Goal: Transaction & Acquisition: Book appointment/travel/reservation

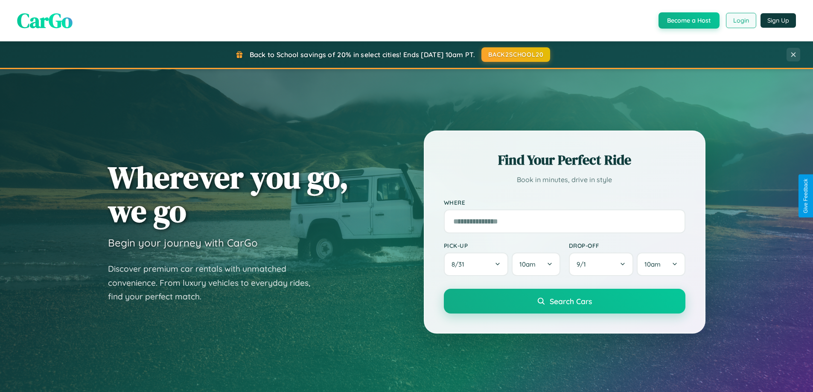
click at [741, 20] on button "Login" at bounding box center [741, 20] width 30 height 15
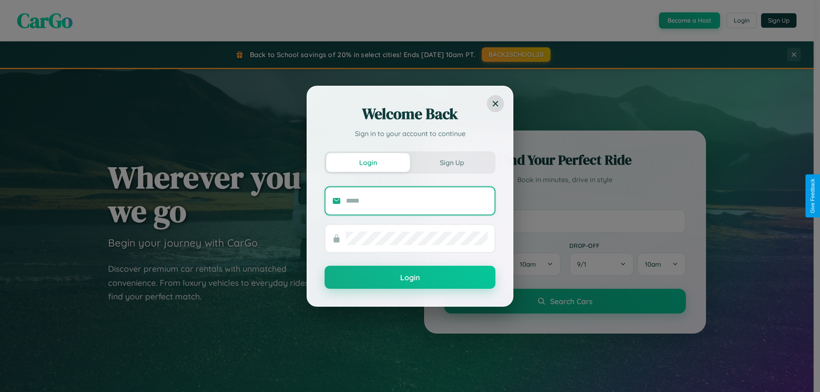
click at [417, 201] on input "text" at bounding box center [417, 201] width 142 height 14
type input "**********"
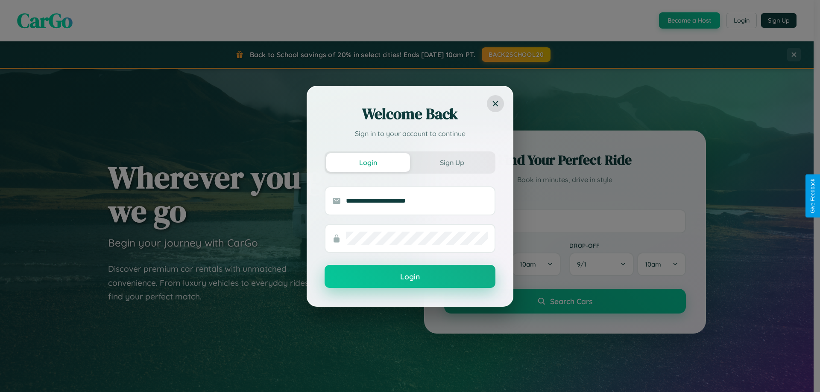
click at [410, 277] on button "Login" at bounding box center [409, 276] width 171 height 23
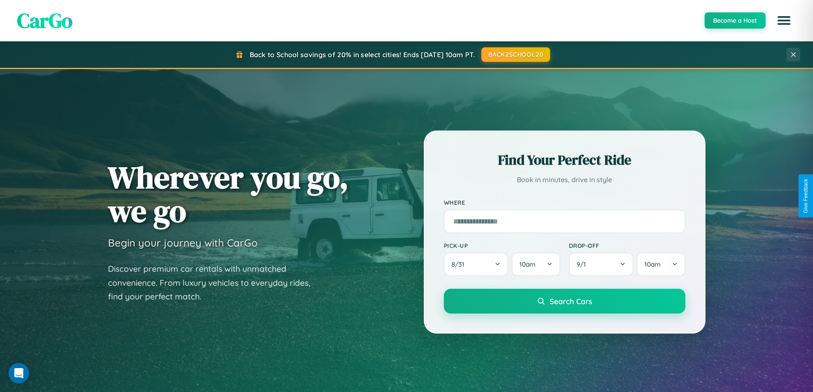
scroll to position [368, 0]
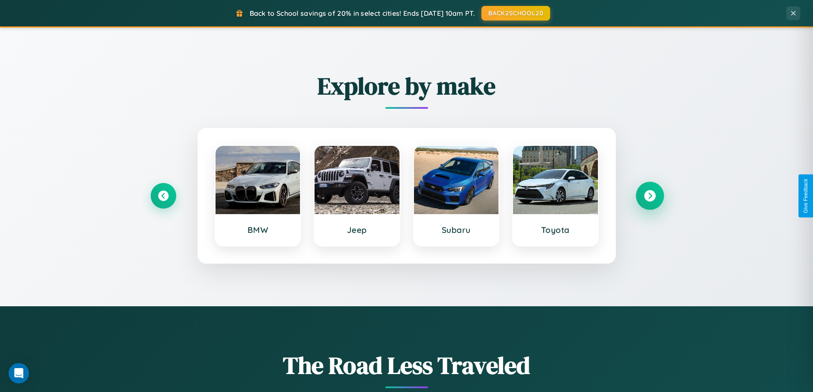
click at [650, 196] on icon at bounding box center [650, 196] width 12 height 12
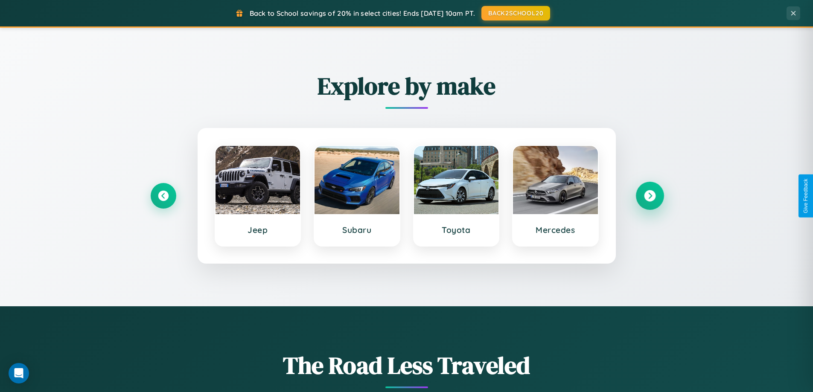
click at [650, 196] on icon at bounding box center [650, 196] width 12 height 12
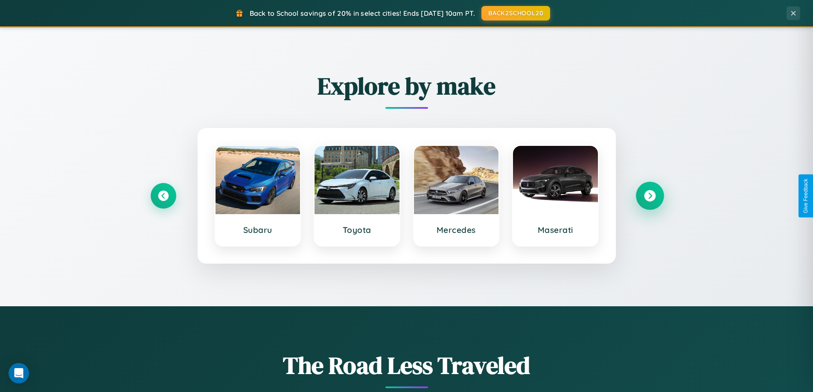
click at [650, 196] on icon at bounding box center [650, 196] width 12 height 12
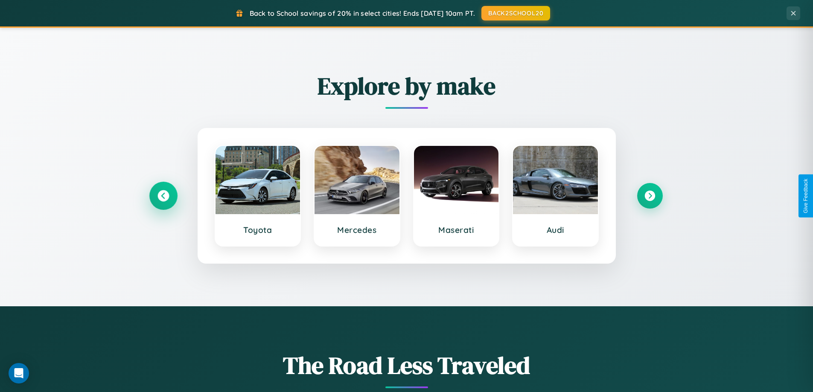
click at [163, 196] on icon at bounding box center [164, 196] width 12 height 12
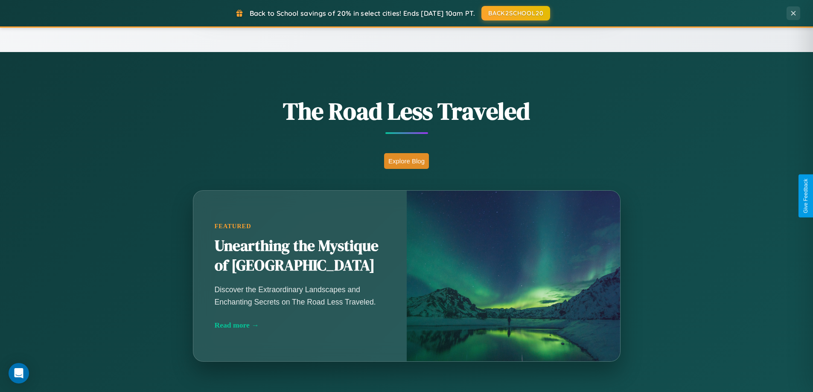
scroll to position [1643, 0]
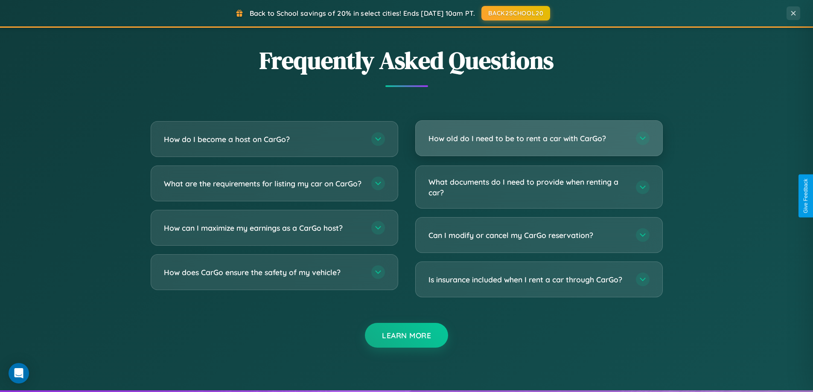
click at [539, 138] on h3 "How old do I need to be to rent a car with CarGo?" at bounding box center [528, 138] width 199 height 11
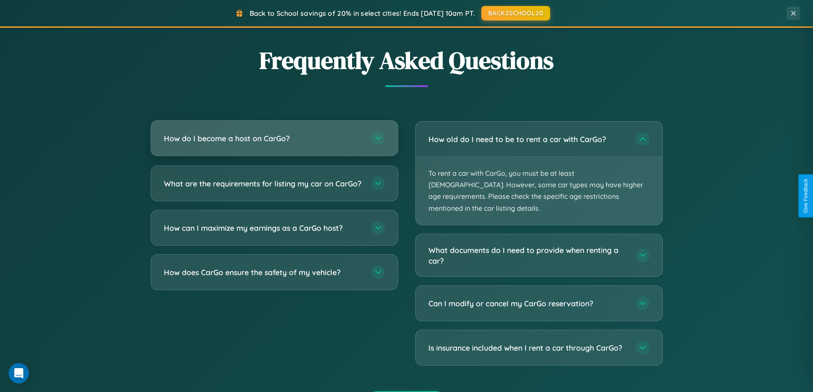
click at [274, 139] on h3 "How do I become a host on CarGo?" at bounding box center [263, 138] width 199 height 11
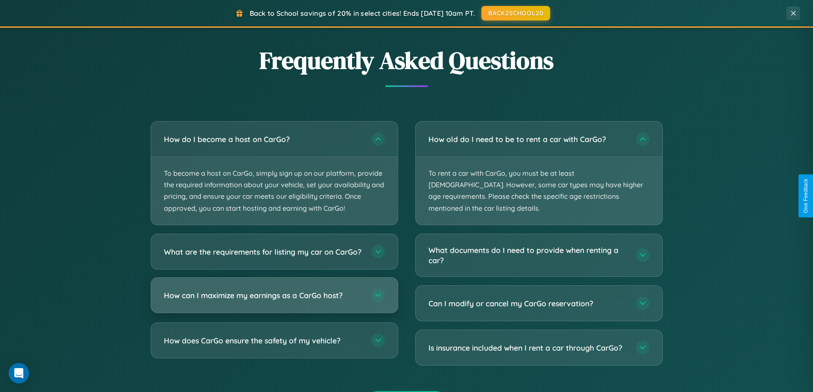
click at [274, 301] on h3 "How can I maximize my earnings as a CarGo host?" at bounding box center [263, 295] width 199 height 11
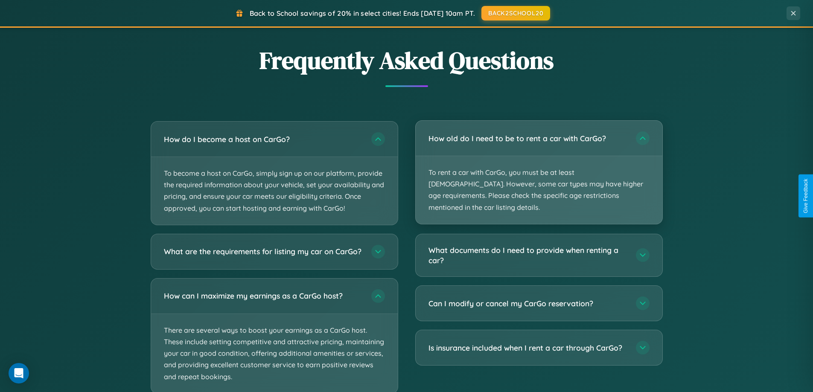
click at [539, 167] on p "To rent a car with CarGo, you must be at least [DEMOGRAPHIC_DATA]. However, som…" at bounding box center [539, 190] width 247 height 68
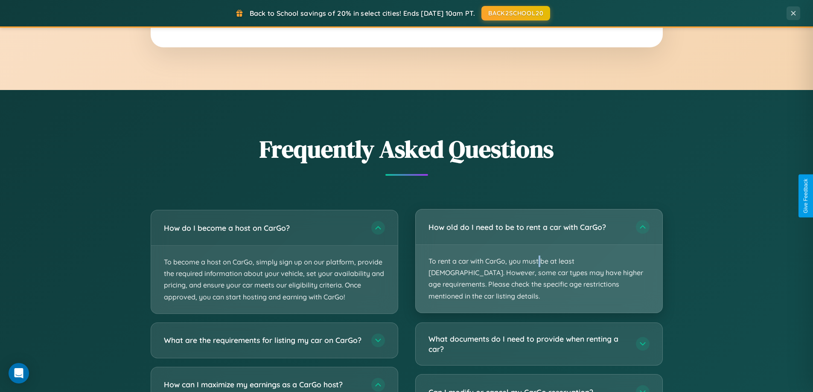
scroll to position [1372, 0]
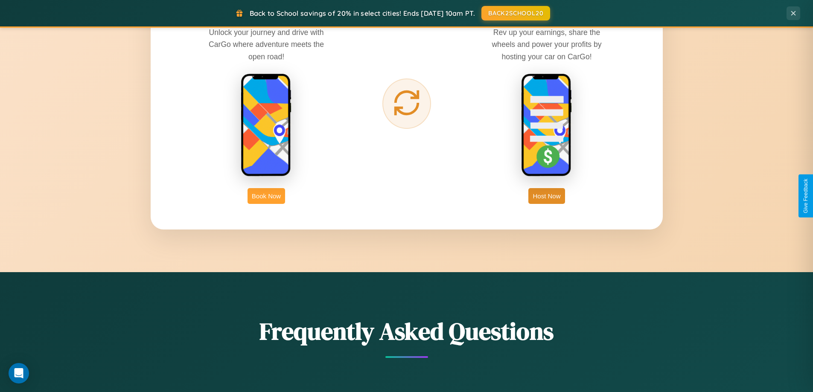
click at [266, 196] on button "Book Now" at bounding box center [267, 196] width 38 height 16
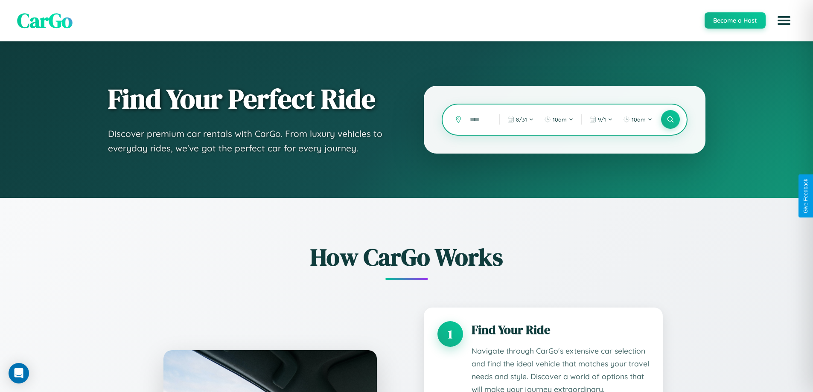
click at [479, 120] on input "text" at bounding box center [478, 119] width 25 height 15
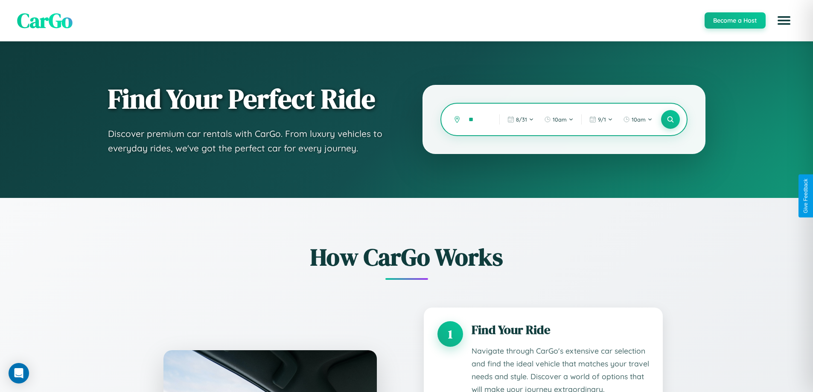
type input "*"
type input "*******"
click at [670, 120] on icon at bounding box center [670, 120] width 8 height 8
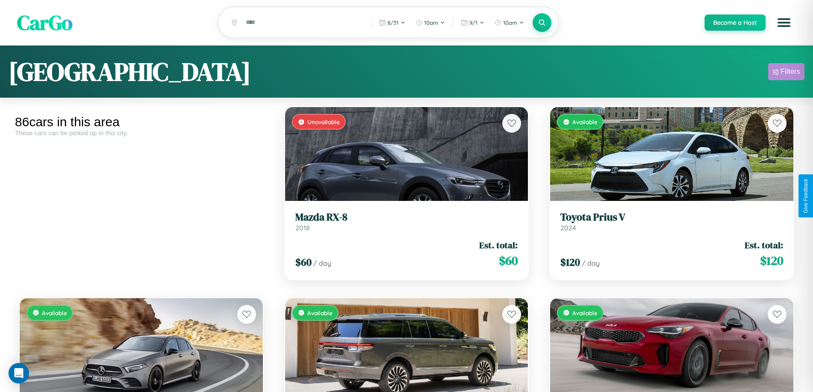
click at [786, 73] on div "Filters" at bounding box center [791, 71] width 20 height 9
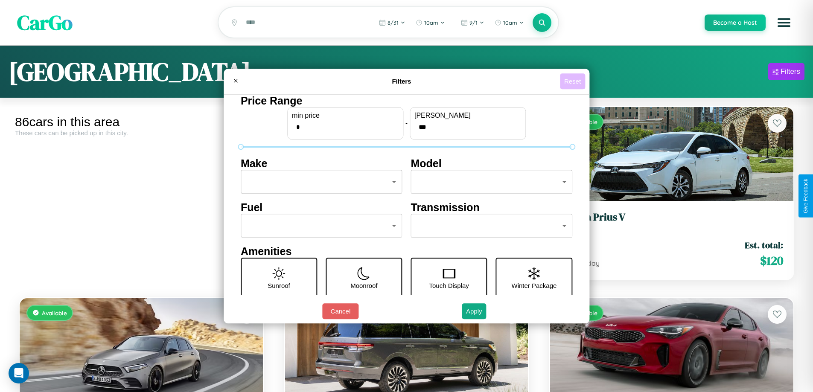
click at [574, 81] on button "Reset" at bounding box center [572, 81] width 25 height 16
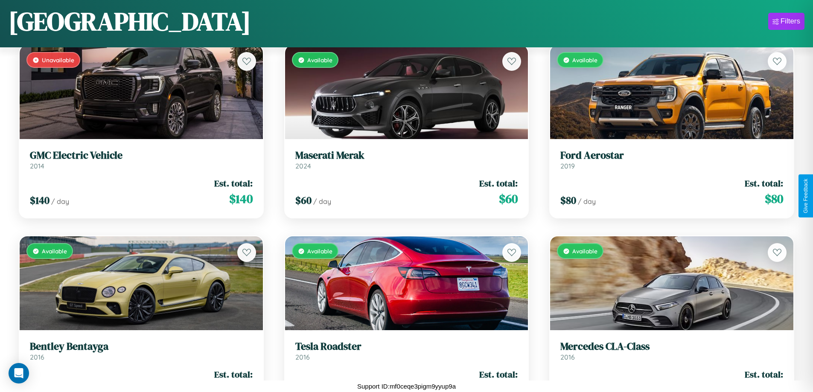
scroll to position [5227, 0]
